Goal: Information Seeking & Learning: Find specific fact

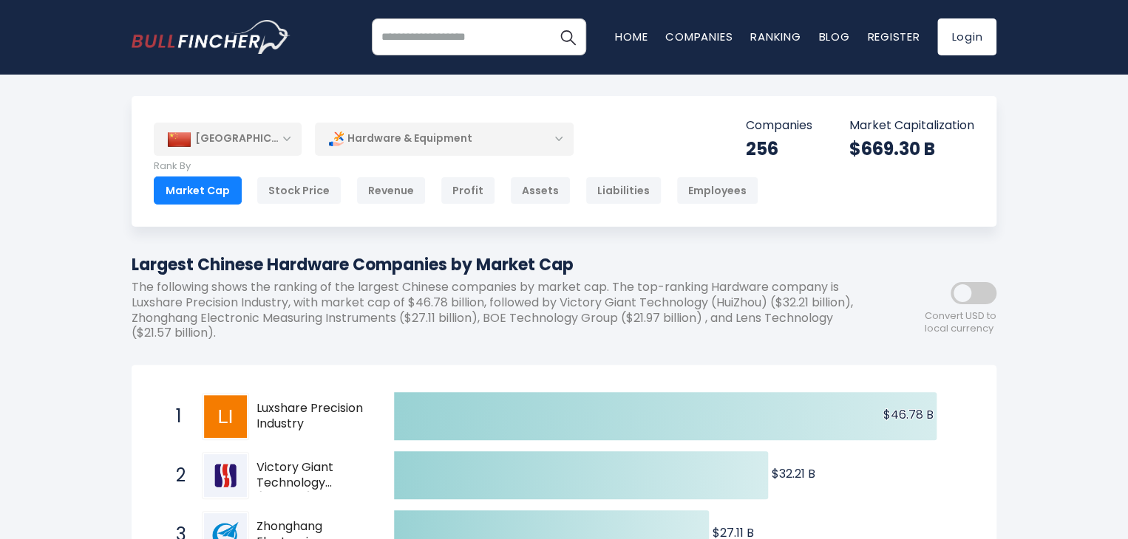
click at [341, 423] on span "Luxshare Precision Industry" at bounding box center [312, 416] width 112 height 31
click at [302, 422] on span "Luxshare Precision Industry" at bounding box center [312, 416] width 112 height 31
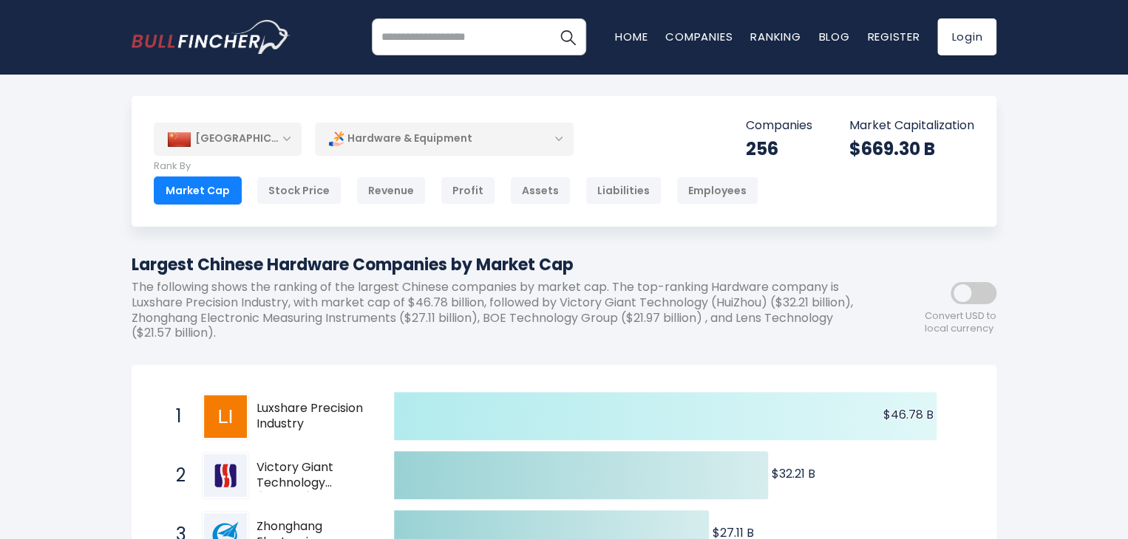
click at [460, 420] on icon at bounding box center [665, 416] width 542 height 48
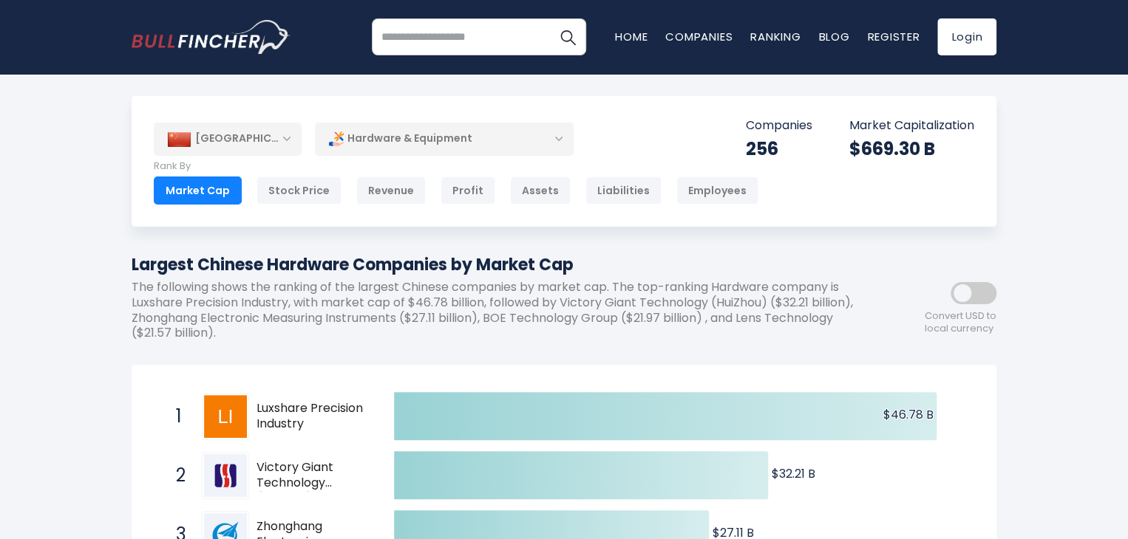
drag, startPoint x: 309, startPoint y: 417, endPoint x: 291, endPoint y: 415, distance: 18.0
click at [291, 415] on span "Luxshare Precision Industry" at bounding box center [312, 416] width 112 height 31
drag, startPoint x: 256, startPoint y: 410, endPoint x: 319, endPoint y: 431, distance: 66.1
click at [310, 429] on span "Luxshare Precision Industry" at bounding box center [312, 416] width 112 height 31
click at [319, 431] on span "Luxshare Precision Industry" at bounding box center [312, 416] width 112 height 31
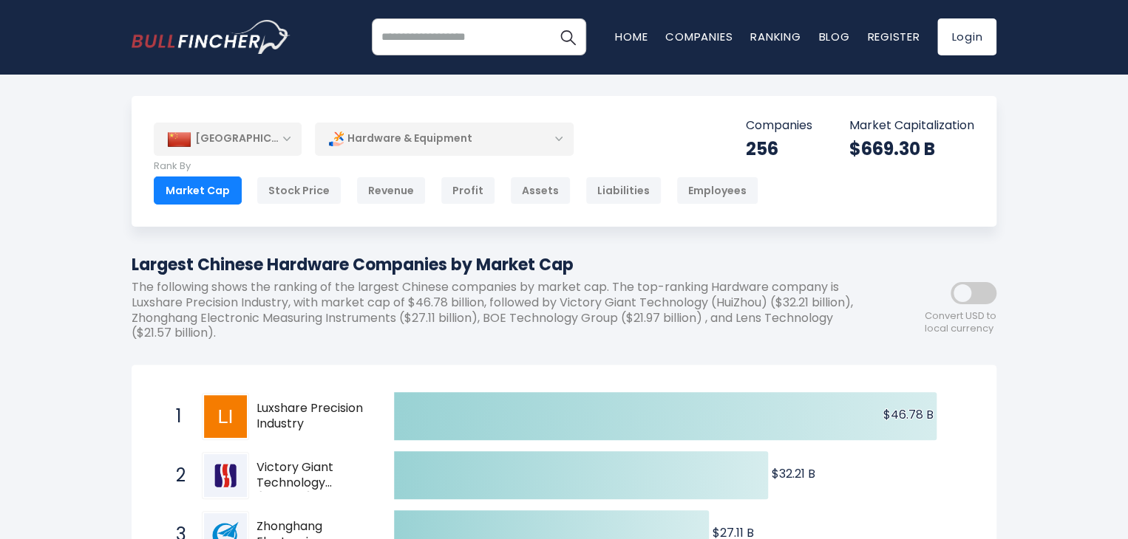
drag, startPoint x: 307, startPoint y: 426, endPoint x: 245, endPoint y: 406, distance: 65.9
click at [245, 406] on div "1 Luxshare Precision Industry [DOMAIN_NAME]" at bounding box center [268, 416] width 200 height 47
click at [328, 419] on span "Luxshare Precision Industry" at bounding box center [312, 416] width 112 height 31
click at [296, 466] on span "Victory Giant Technology (HuiZhou)" at bounding box center [312, 475] width 112 height 31
click at [196, 420] on div "1 Luxshare Precision Industry [DOMAIN_NAME]" at bounding box center [268, 416] width 200 height 47
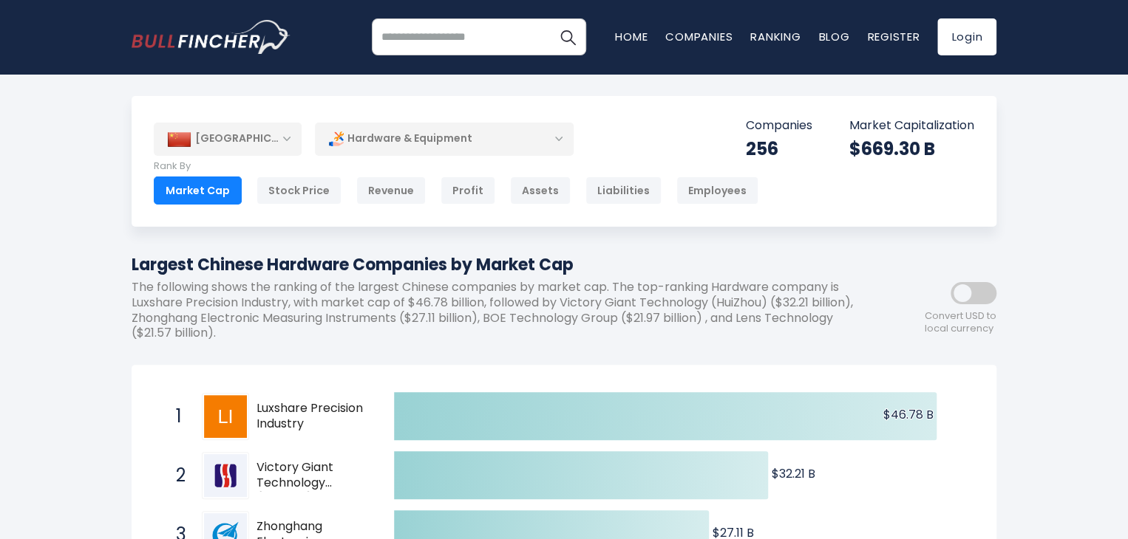
click at [224, 417] on img at bounding box center [225, 416] width 43 height 43
drag, startPoint x: 132, startPoint y: 302, endPoint x: 291, endPoint y: 300, distance: 159.6
click at [291, 300] on p "The following shows the ranking of the largest Chinese companies by market cap.…" at bounding box center [498, 310] width 732 height 61
click at [283, 307] on p "The following shows the ranking of the largest Chinese companies by market cap.…" at bounding box center [498, 310] width 732 height 61
drag, startPoint x: 290, startPoint y: 301, endPoint x: 130, endPoint y: 304, distance: 159.6
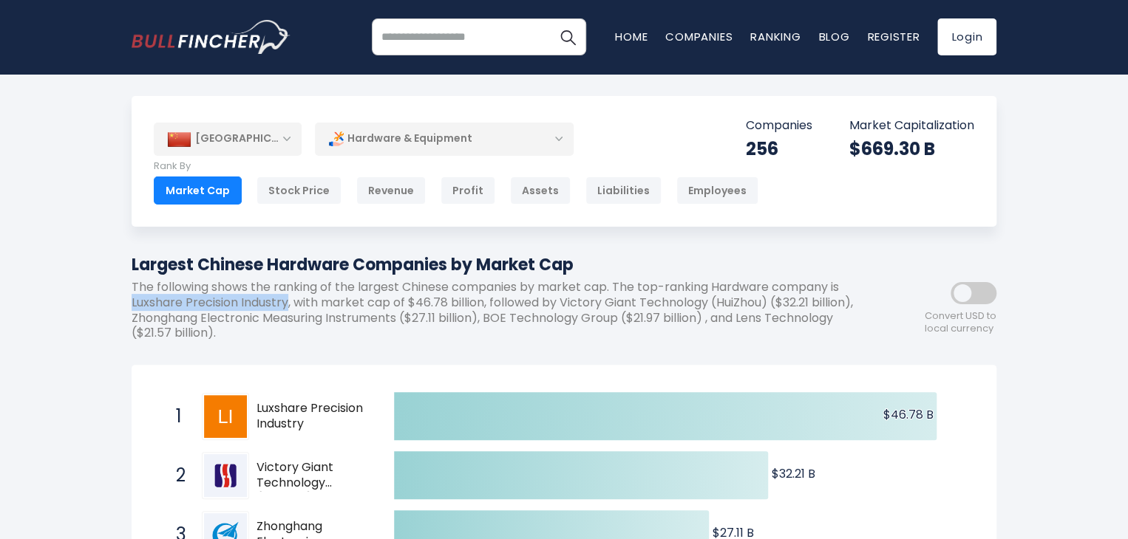
copy p "Luxshare Precision Industry"
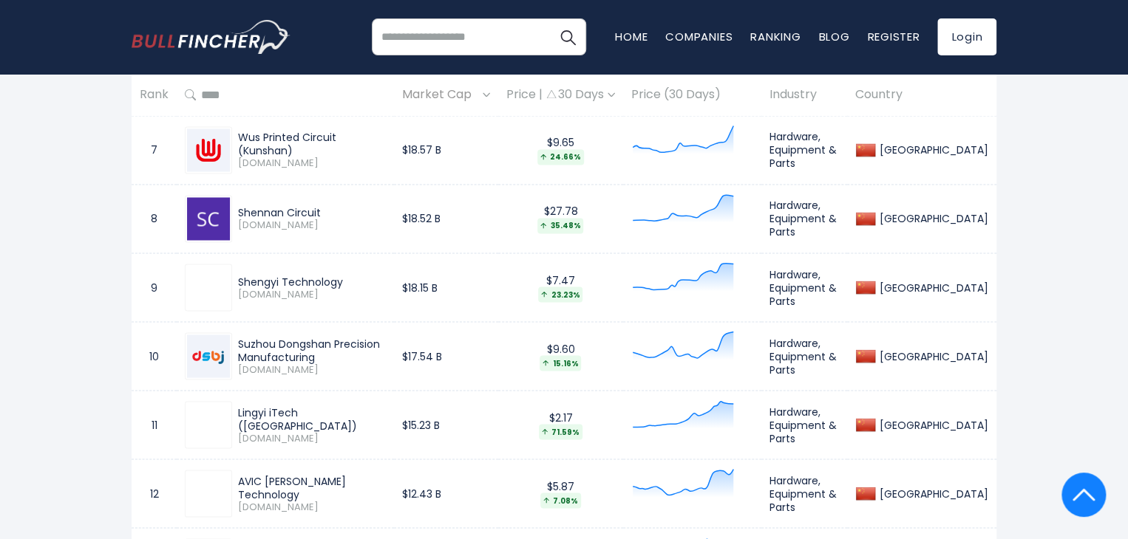
scroll to position [1182, 0]
